Goal: Find specific page/section: Find specific page/section

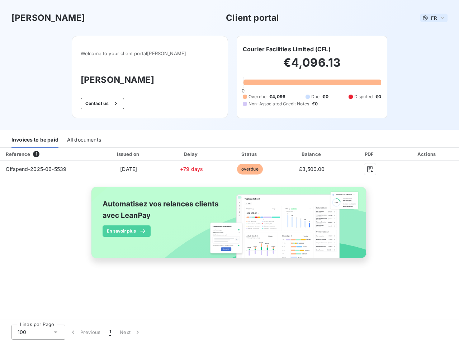
click at [434, 18] on span "FR" at bounding box center [434, 18] width 6 height 6
click at [112, 104] on button "Contact us" at bounding box center [102, 103] width 43 height 11
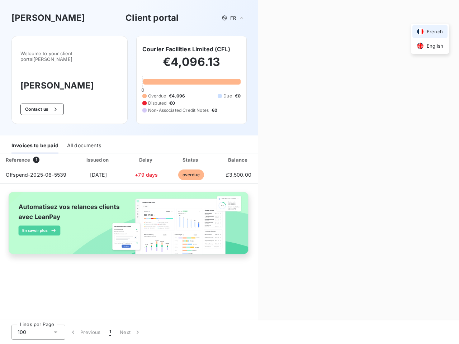
click at [287, 49] on div "Contact us Fill out the form below, and a member of our team will get back to y…" at bounding box center [358, 172] width 201 height 344
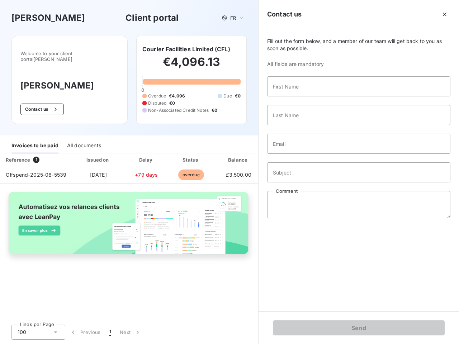
click at [35, 140] on div "Invoices to be paid" at bounding box center [34, 145] width 47 height 15
click at [84, 140] on div "All documents" at bounding box center [84, 145] width 34 height 15
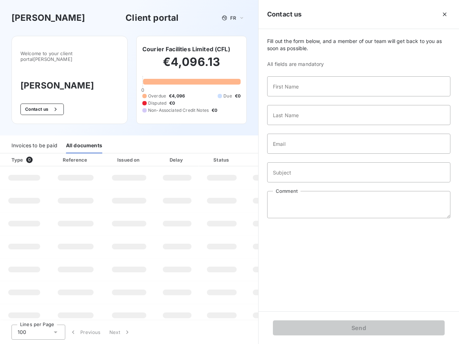
click at [47, 154] on th "Type 0" at bounding box center [24, 160] width 48 height 13
click at [129, 156] on div "Issued on" at bounding box center [129, 159] width 50 height 7
click at [191, 156] on div at bounding box center [193, 159] width 7 height 7
